Goal: Find specific page/section: Find specific page/section

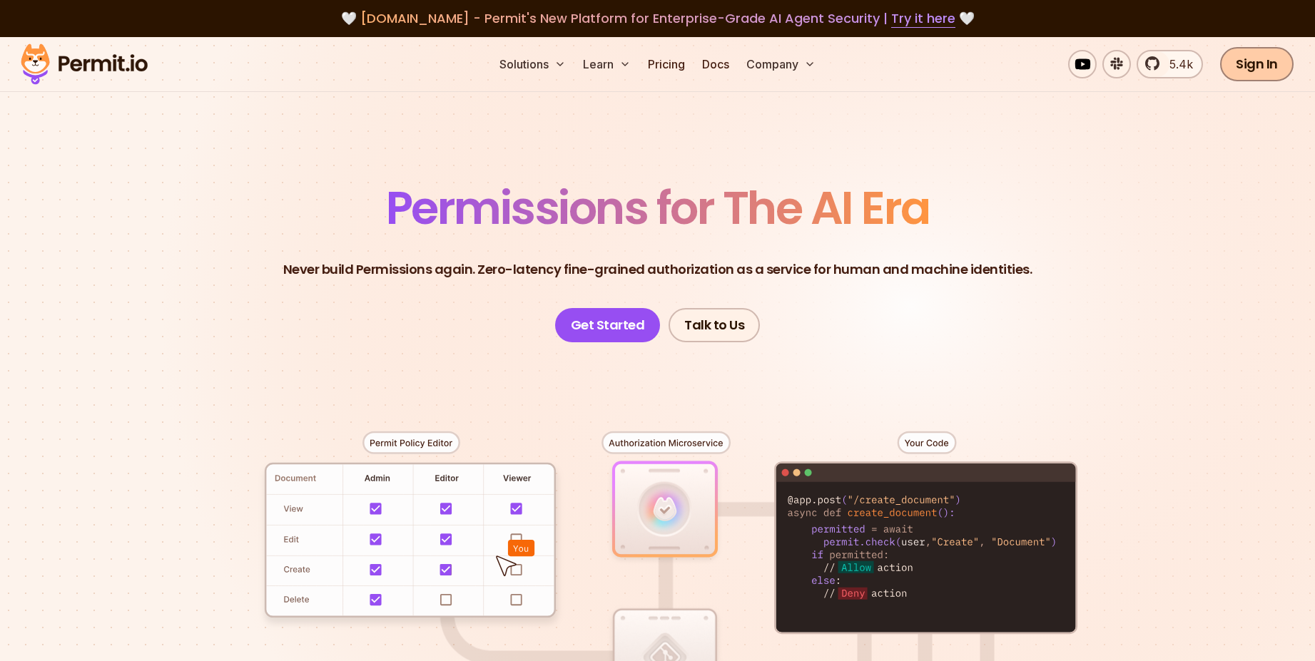
click at [1262, 71] on link "Sign In" at bounding box center [1256, 64] width 73 height 34
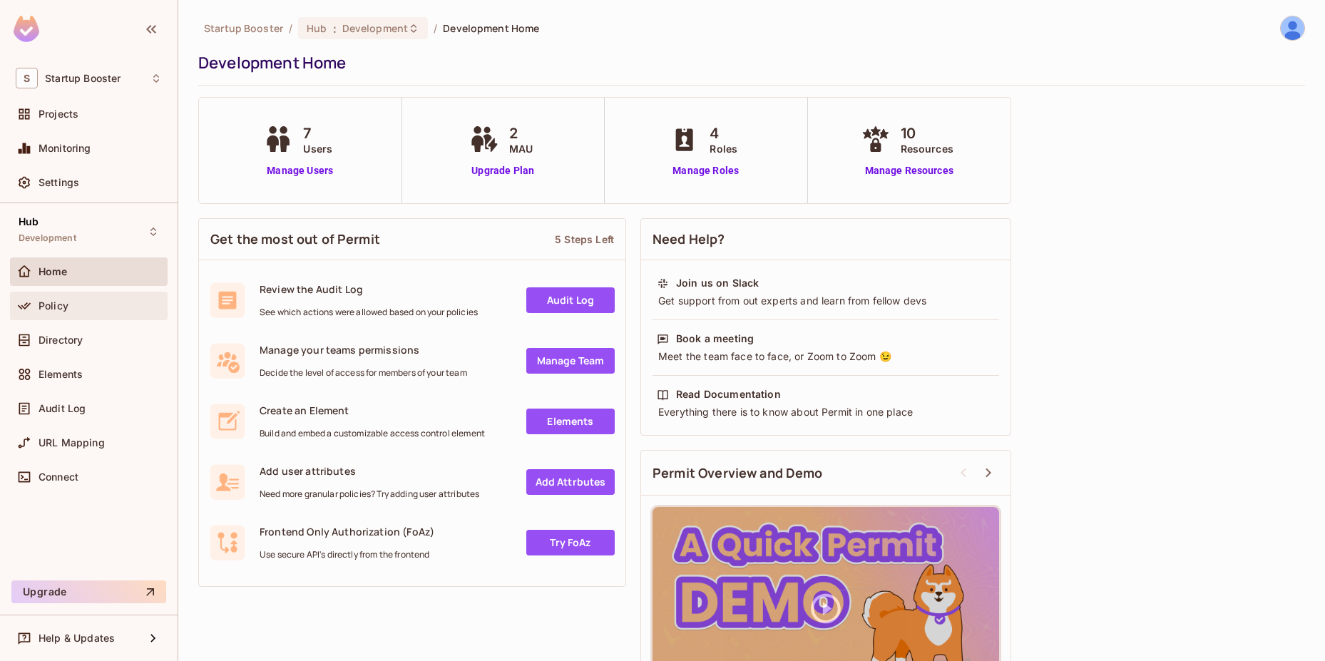
click at [90, 305] on div "Policy" at bounding box center [100, 305] width 123 height 11
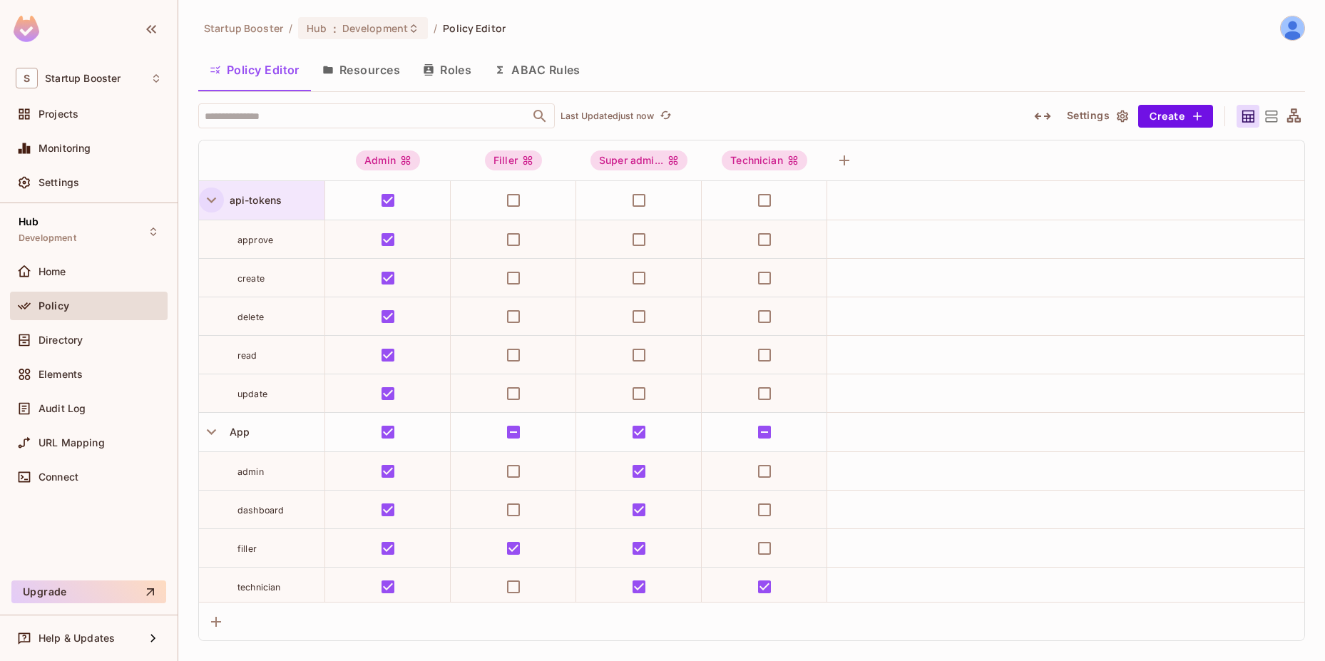
click at [210, 205] on icon "button" at bounding box center [211, 199] width 19 height 19
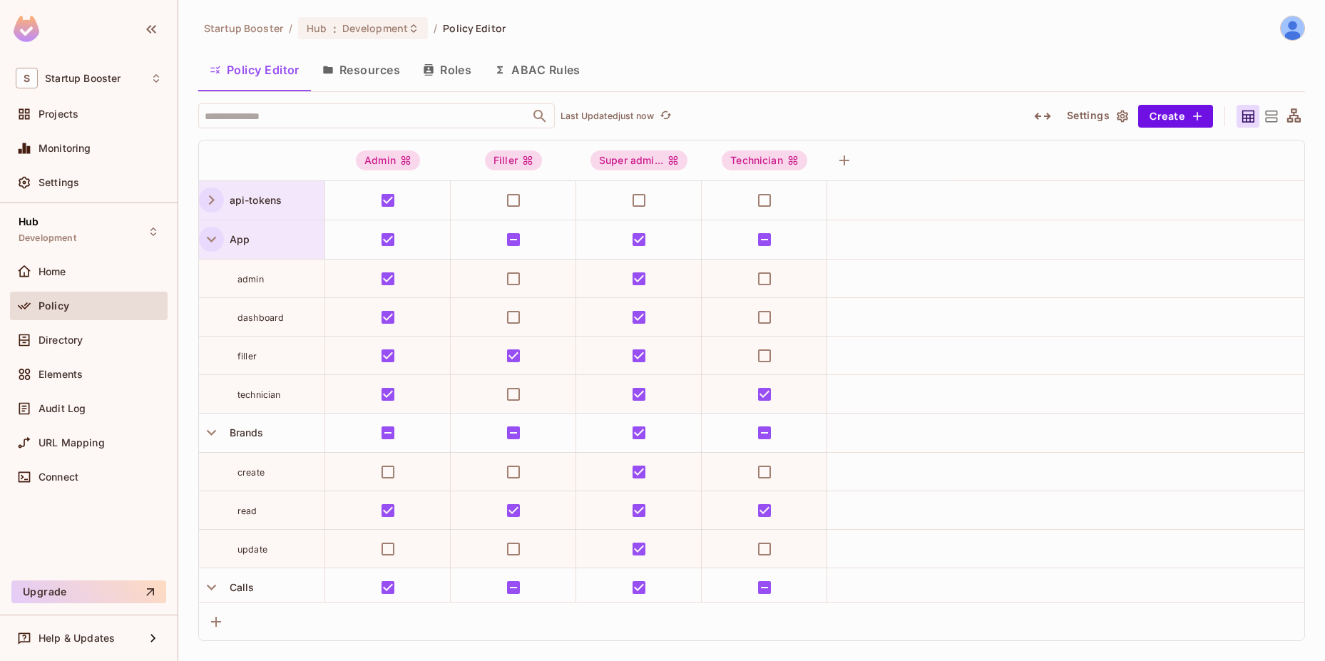
click at [215, 233] on icon "button" at bounding box center [211, 239] width 19 height 19
click at [203, 283] on icon "button" at bounding box center [211, 278] width 19 height 19
